Goal: Entertainment & Leisure: Browse casually

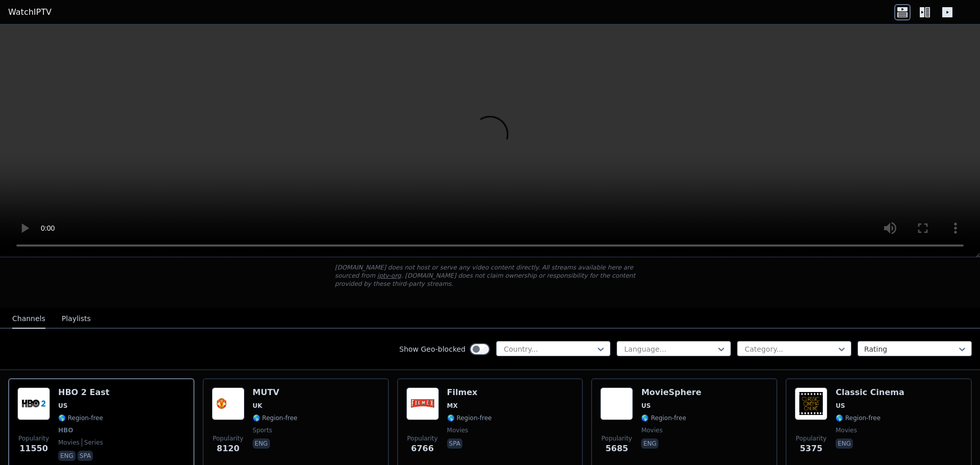
scroll to position [51, 0]
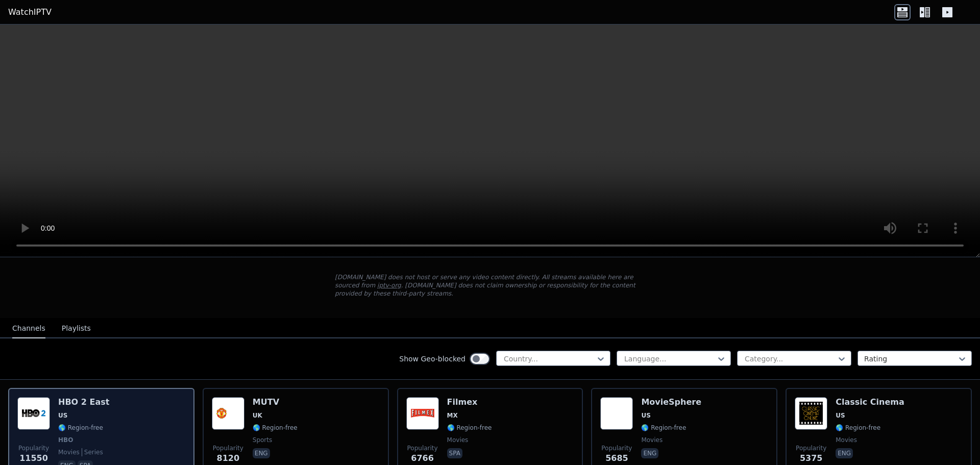
click at [118, 397] on div "Popularity 11550 HBO 2 East US 🌎 Region-free HBO movies series eng spa" at bounding box center [101, 435] width 168 height 76
click at [44, 404] on img at bounding box center [33, 413] width 33 height 33
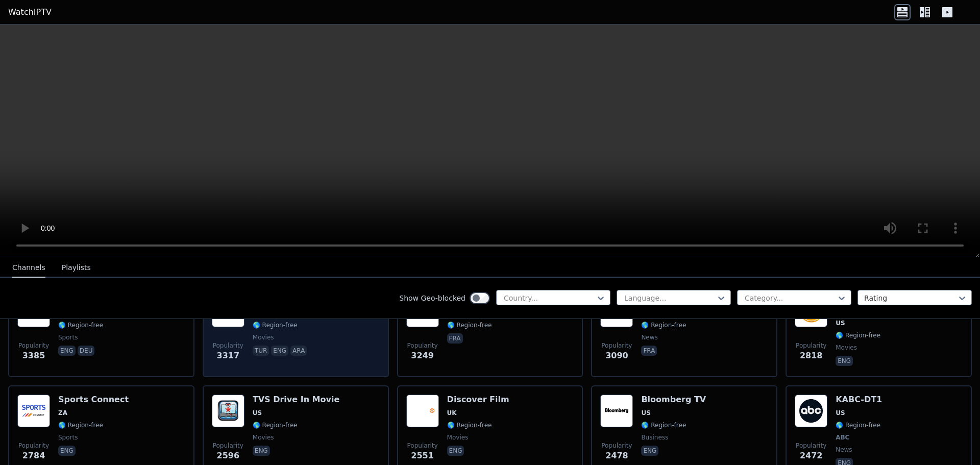
scroll to position [357, 0]
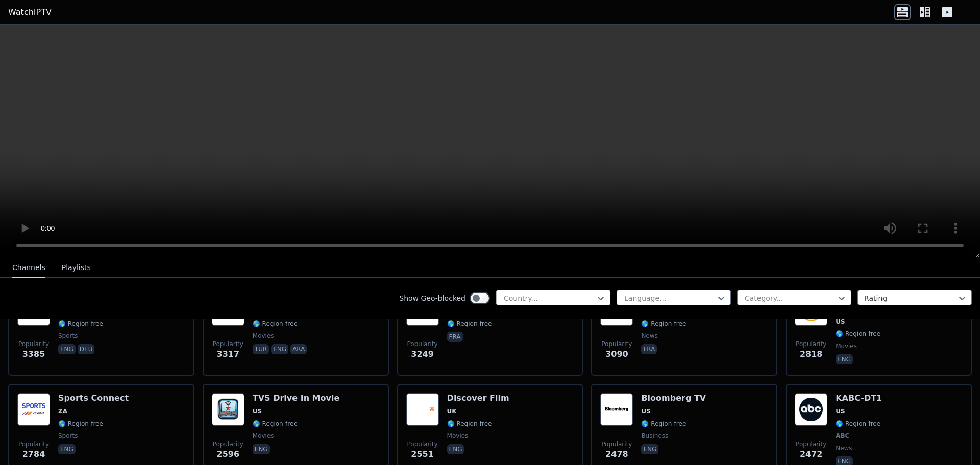
click at [536, 297] on div at bounding box center [549, 298] width 93 height 10
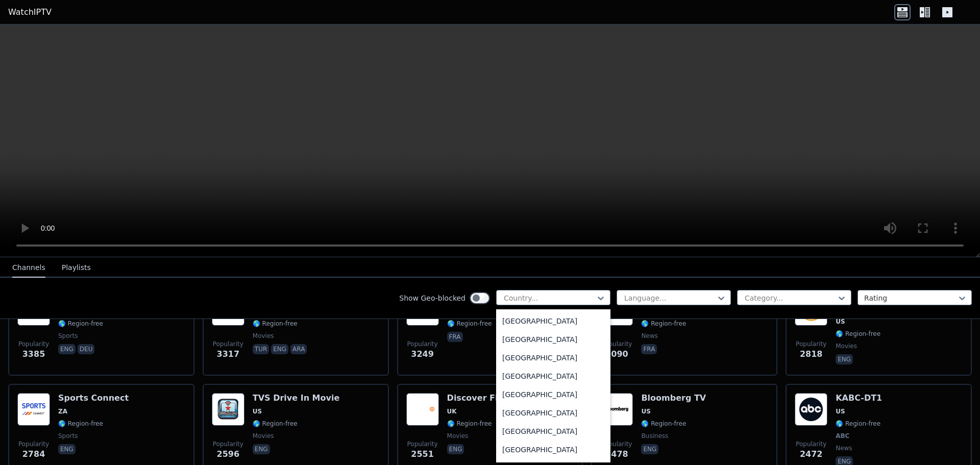
scroll to position [561, 0]
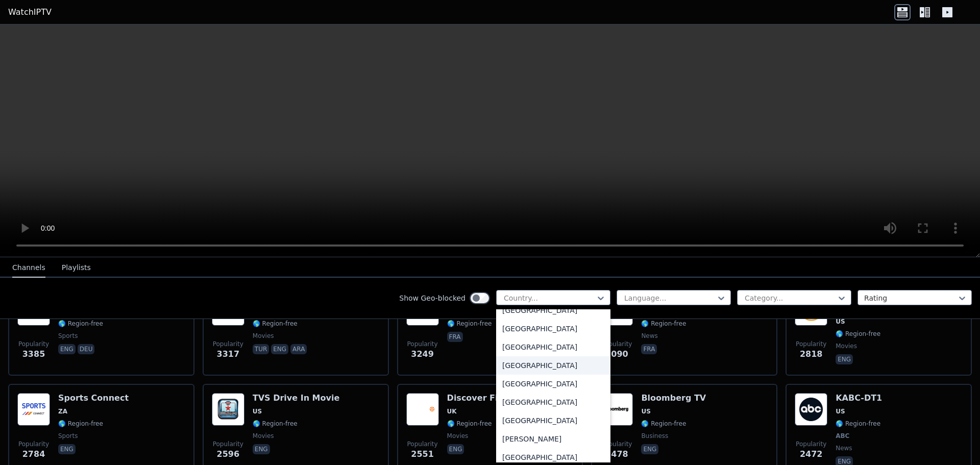
click at [520, 364] on div "[GEOGRAPHIC_DATA]" at bounding box center [553, 365] width 114 height 18
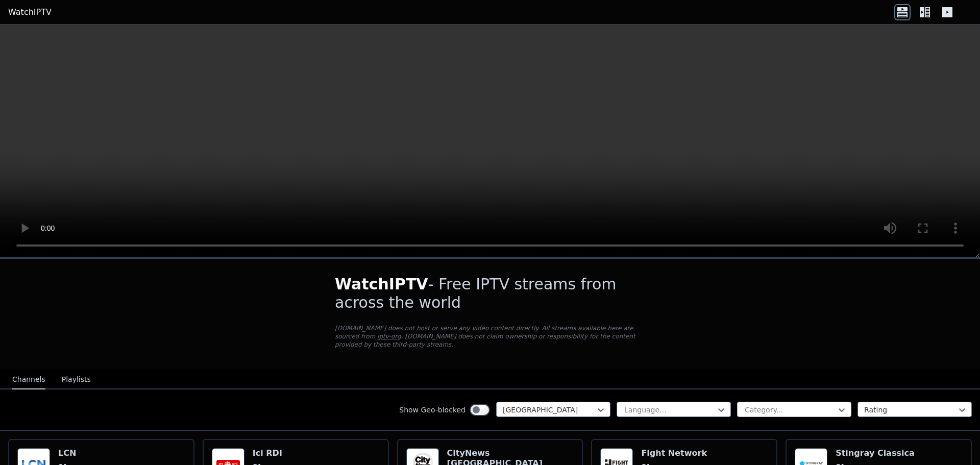
click at [783, 405] on div at bounding box center [789, 410] width 93 height 10
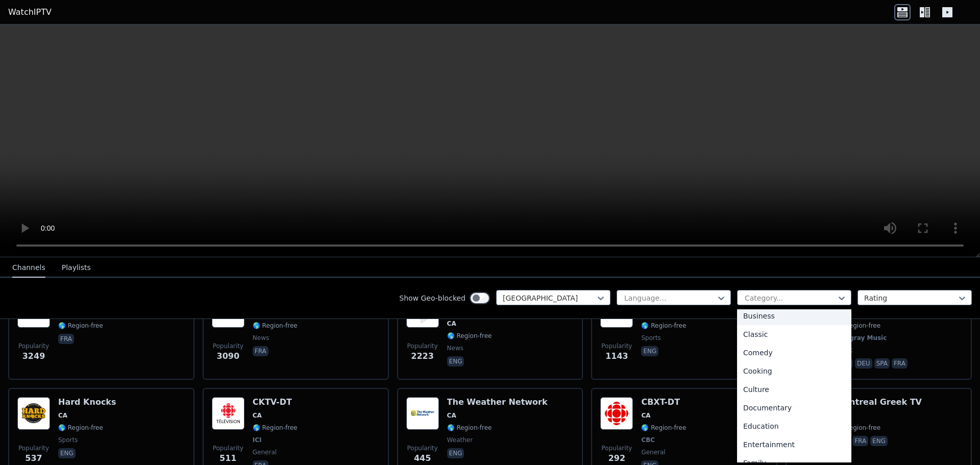
scroll to position [347, 0]
click at [757, 415] on div "Sports" at bounding box center [794, 414] width 114 height 18
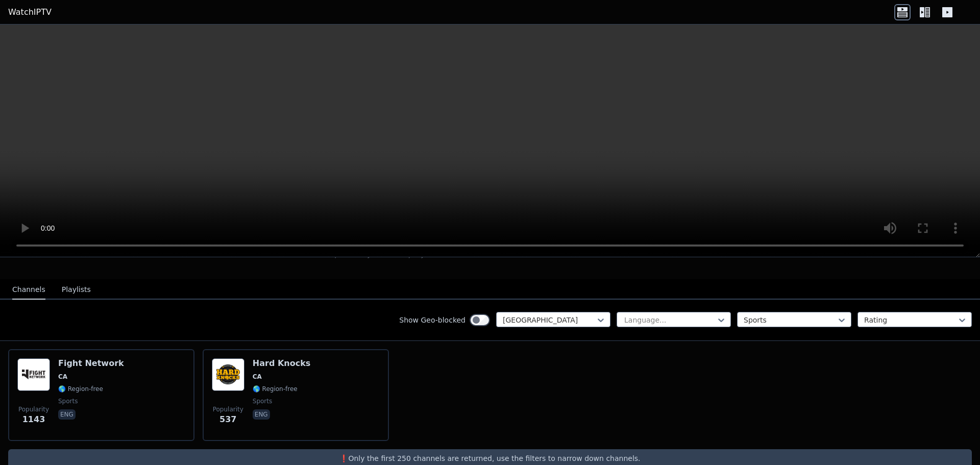
scroll to position [100, 0]
